Goal: Task Accomplishment & Management: Use online tool/utility

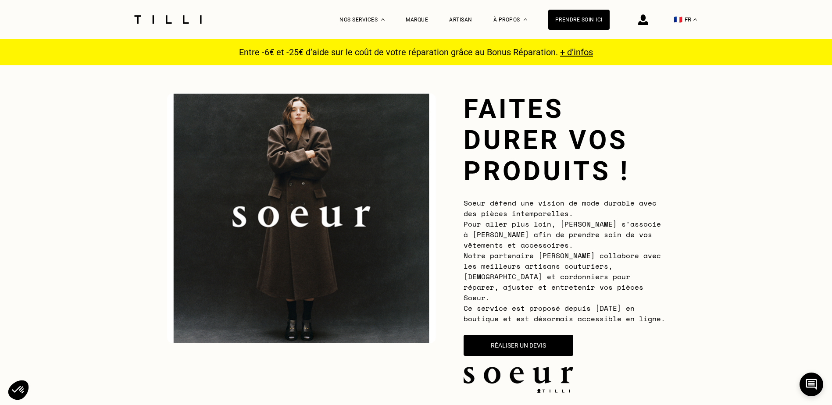
click at [490, 323] on div "Faites durer vos produits ! Soeur défend une vision de mode durable avec des pi…" at bounding box center [564, 243] width 202 height 300
click at [505, 335] on button "Réaliser un devis" at bounding box center [518, 345] width 114 height 22
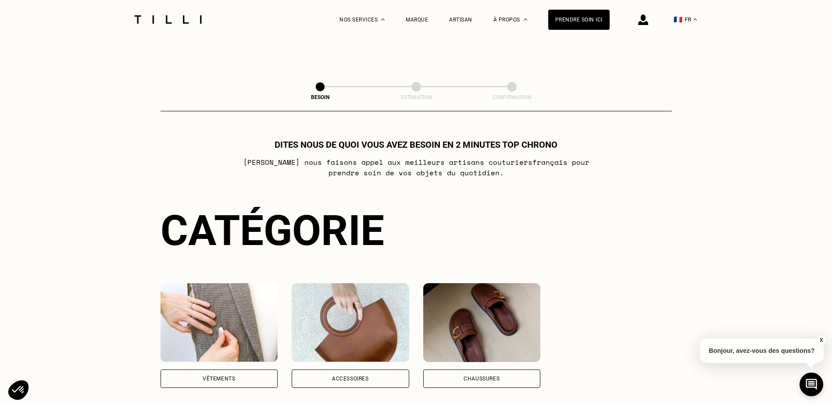
scroll to position [516, 0]
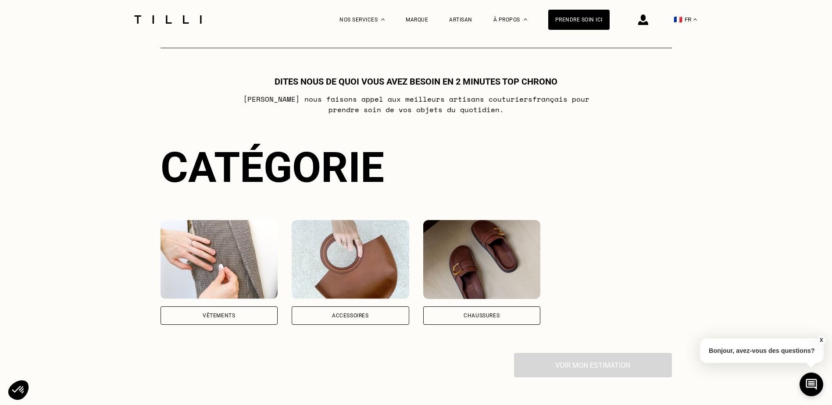
click at [370, 313] on div "Accessoires" at bounding box center [350, 315] width 117 height 18
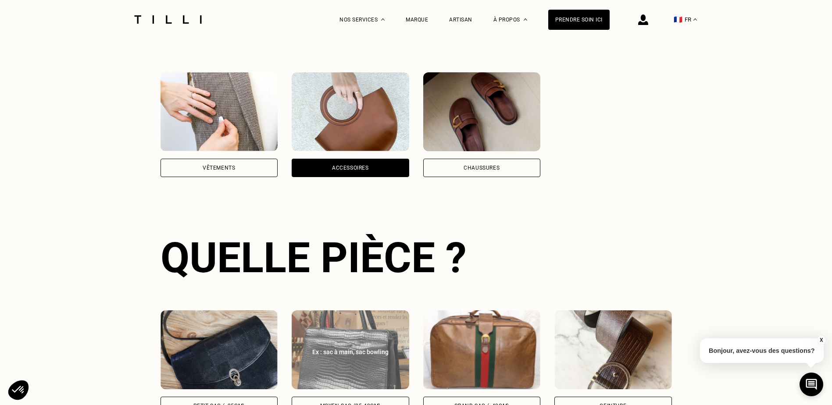
scroll to position [808, 0]
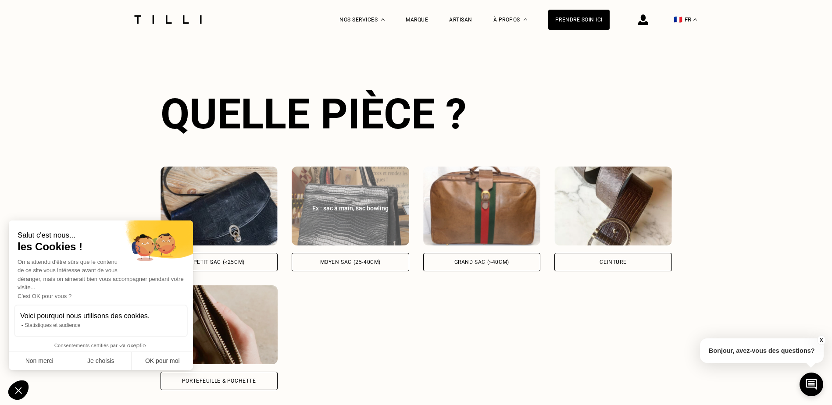
click at [356, 260] on div "Moyen sac (25-40cm)" at bounding box center [350, 262] width 60 height 5
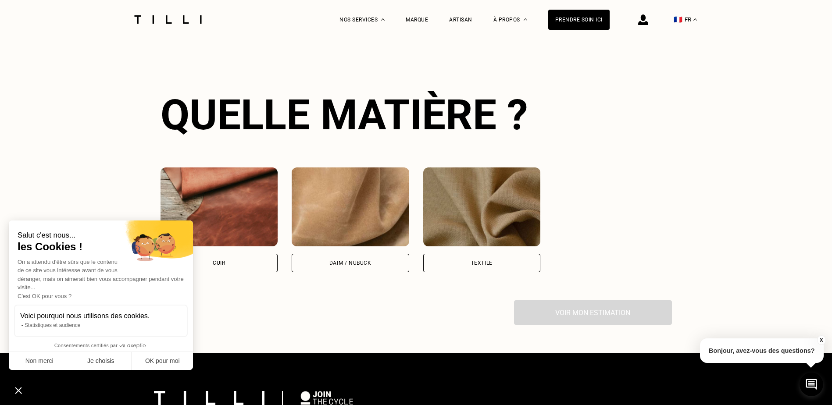
scroll to position [1166, 0]
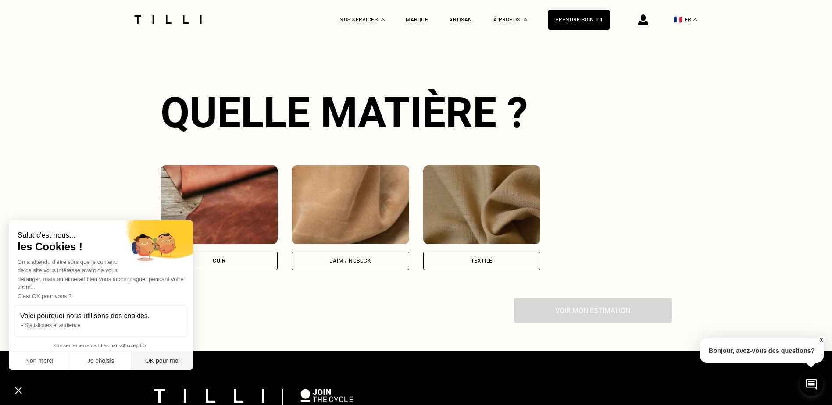
click at [154, 361] on button "OK pour moi" at bounding box center [162, 361] width 61 height 18
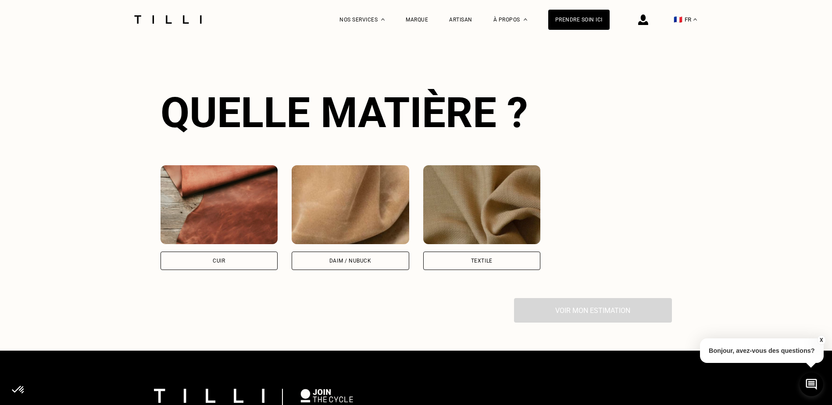
click at [231, 261] on div "Cuir" at bounding box center [218, 261] width 117 height 18
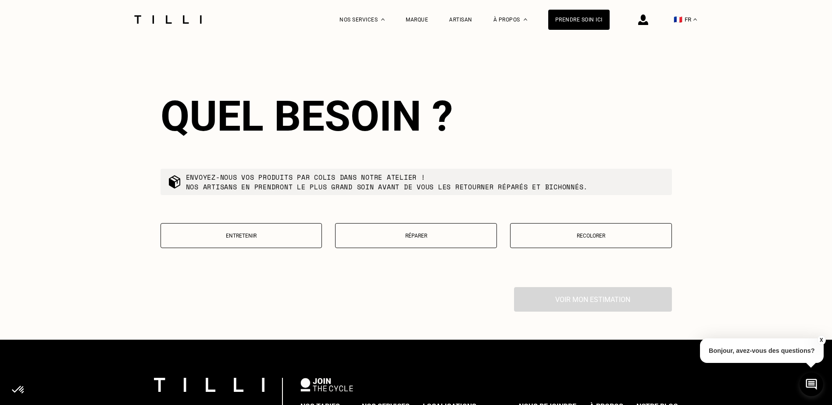
scroll to position [1405, 0]
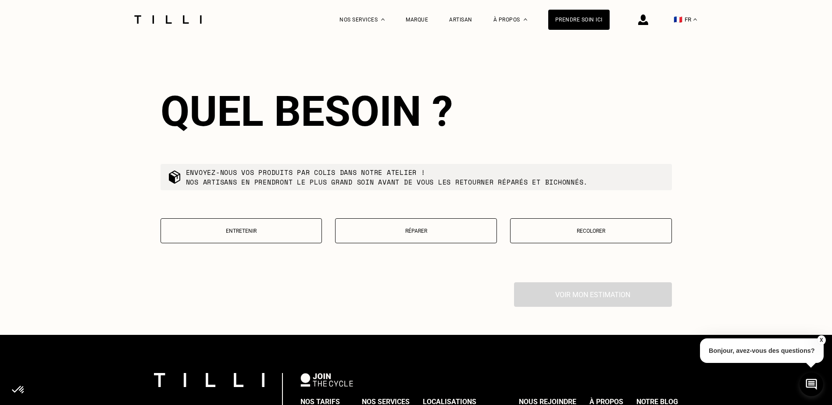
click at [577, 228] on p "Recolorer" at bounding box center [591, 231] width 152 height 6
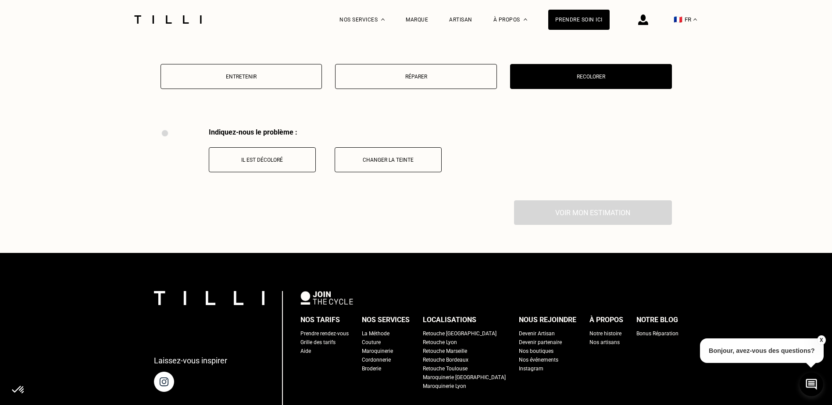
scroll to position [1543, 0]
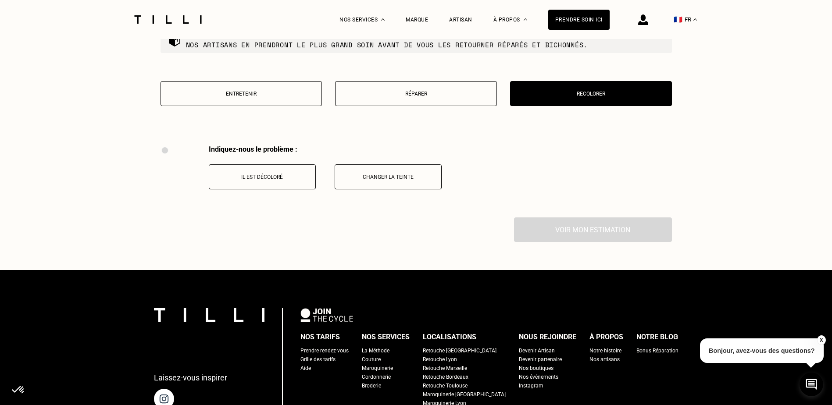
click at [425, 91] on p "Réparer" at bounding box center [416, 94] width 152 height 6
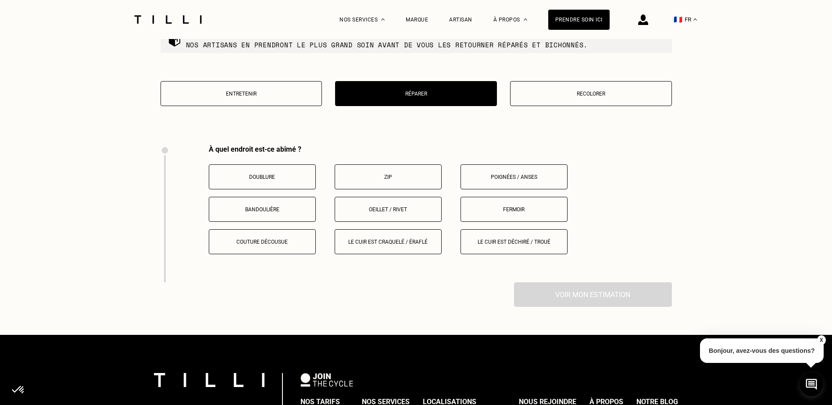
click at [240, 85] on button "Entretenir" at bounding box center [241, 93] width 162 height 25
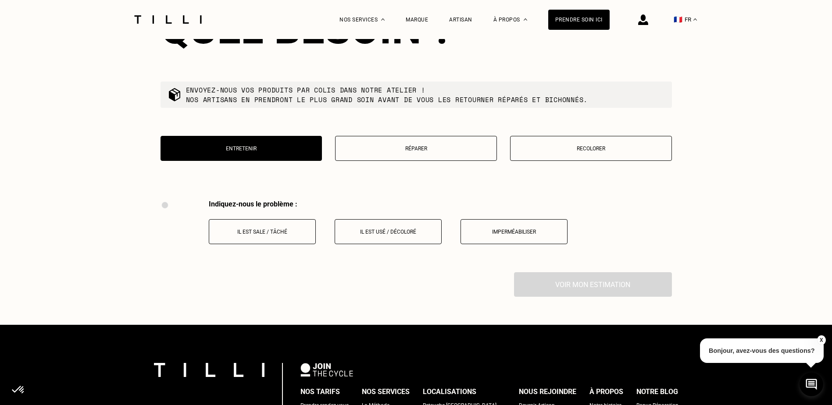
scroll to position [1455, 0]
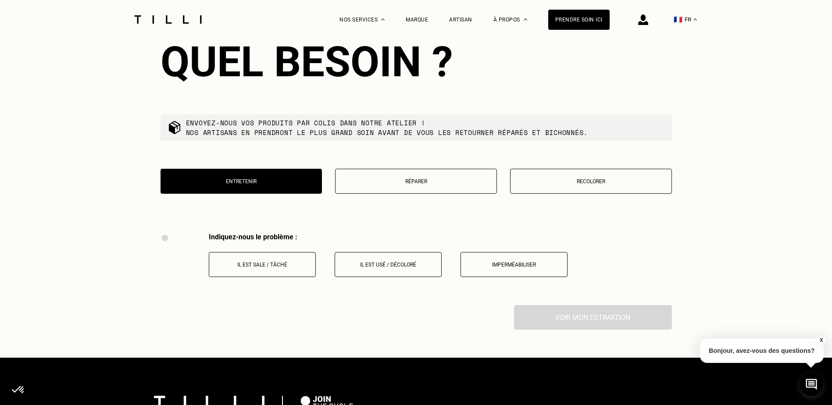
click at [598, 190] on button "Recolorer" at bounding box center [591, 181] width 162 height 25
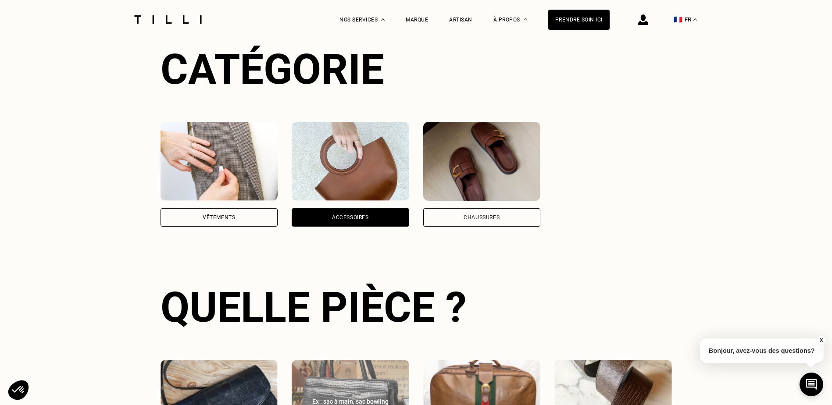
scroll to position [491, 0]
